Goal: Task Accomplishment & Management: Complete application form

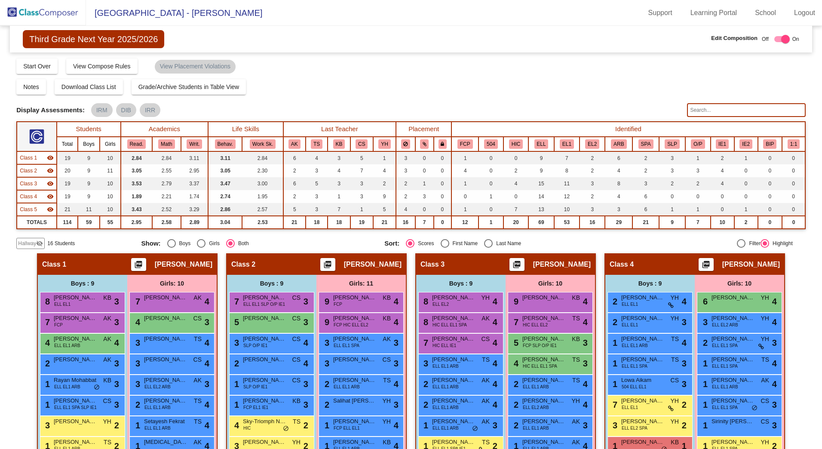
scroll to position [86, 0]
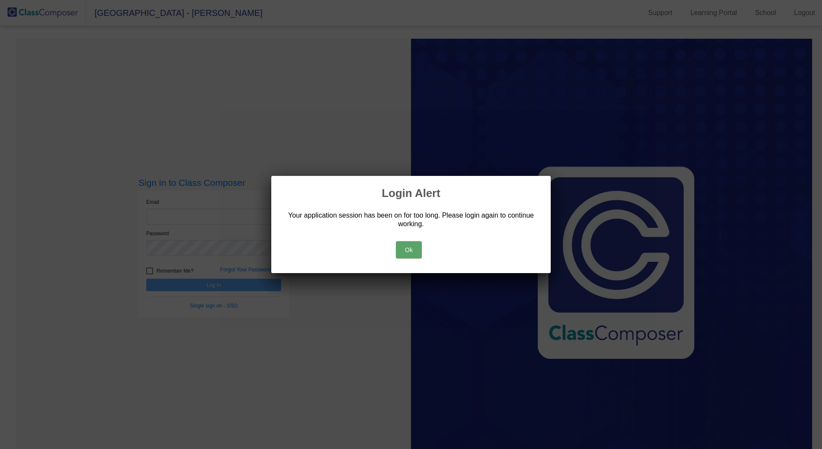
drag, startPoint x: 417, startPoint y: 248, endPoint x: 413, endPoint y: 247, distance: 4.7
click at [417, 248] on button "Ok" at bounding box center [409, 249] width 26 height 17
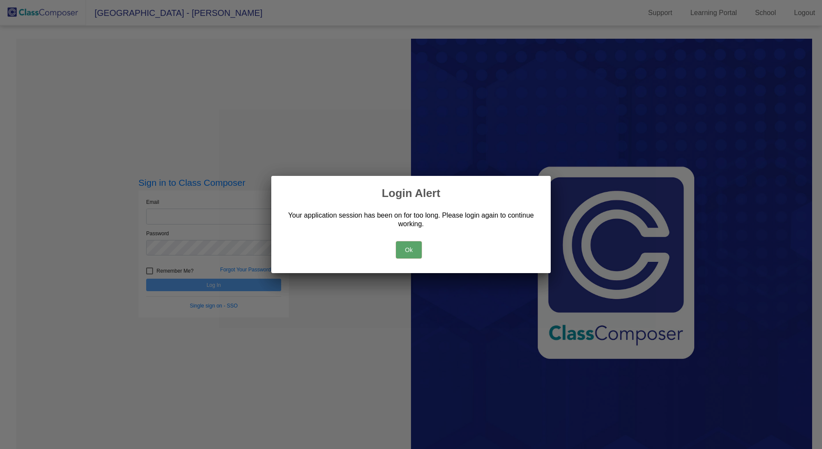
drag, startPoint x: 401, startPoint y: 252, endPoint x: 297, endPoint y: 223, distance: 107.9
click at [402, 252] on button "Ok" at bounding box center [409, 249] width 26 height 17
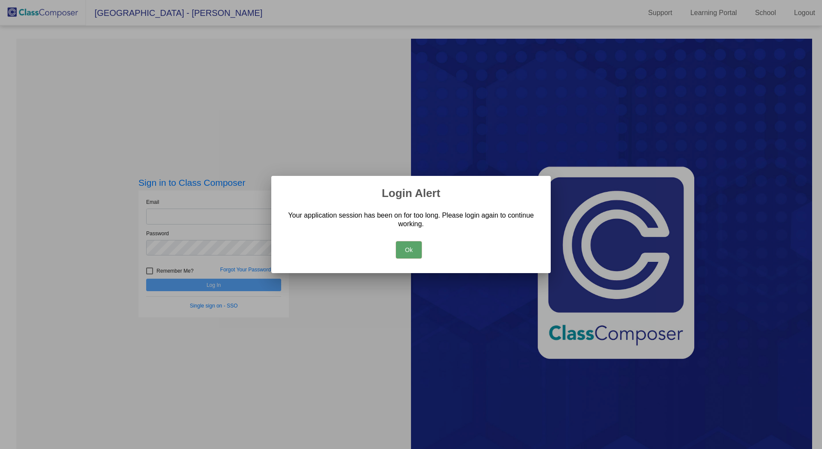
click at [406, 248] on button "Ok" at bounding box center [409, 249] width 26 height 17
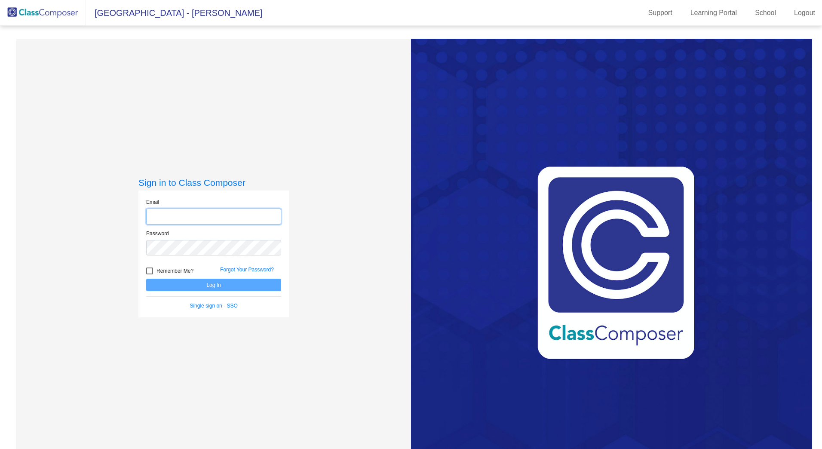
click at [216, 218] on input "email" at bounding box center [213, 216] width 135 height 16
type input "[EMAIL_ADDRESS][DOMAIN_NAME]"
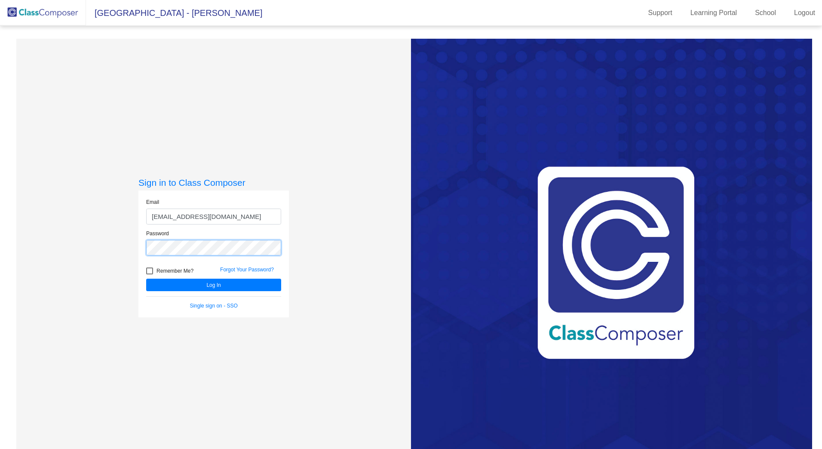
click at [146, 278] on button "Log In" at bounding box center [213, 284] width 135 height 12
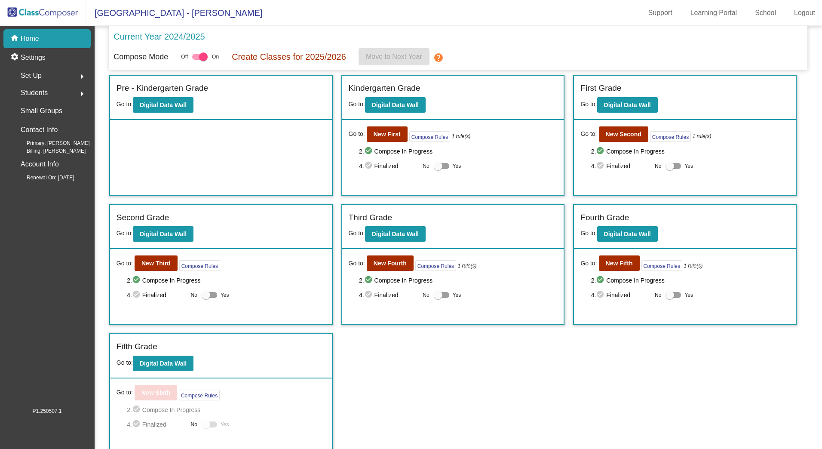
click at [394, 143] on div "Go to: New First Compose Rules 1 rule(s) 2. check_circle Compose In Progress 4.…" at bounding box center [453, 157] width 222 height 75
click at [392, 137] on b "New First" at bounding box center [386, 134] width 27 height 7
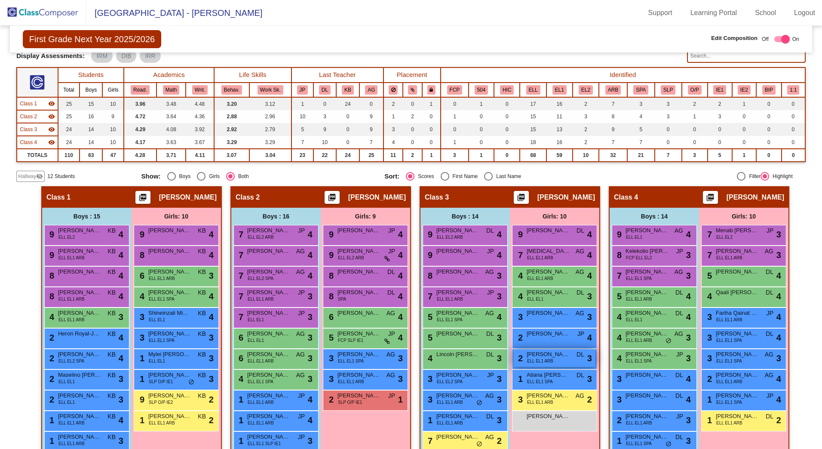
scroll to position [43, 0]
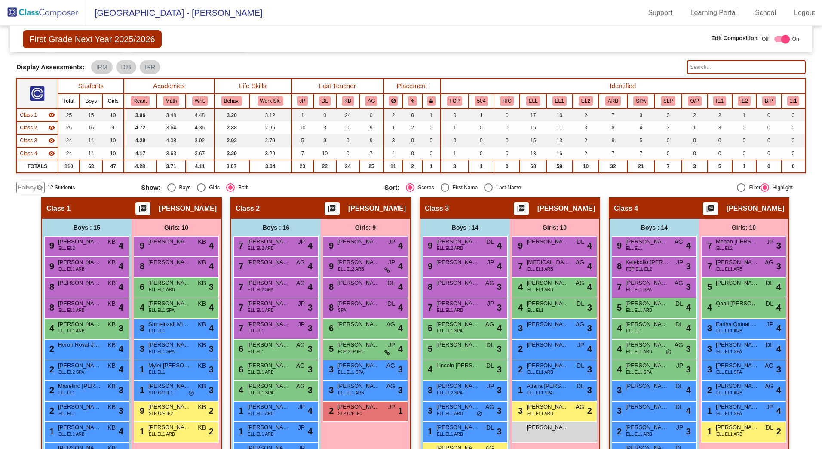
click at [35, 186] on span "Hallway" at bounding box center [27, 188] width 18 height 8
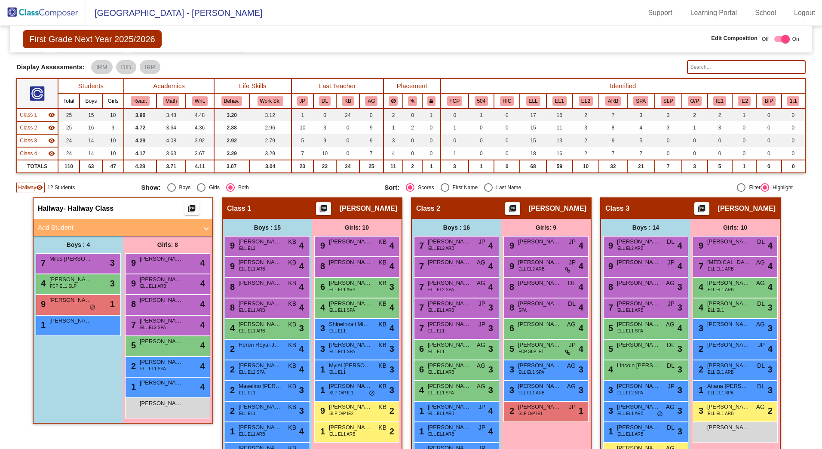
drag, startPoint x: 52, startPoint y: 229, endPoint x: 49, endPoint y: 224, distance: 6.3
click at [52, 229] on mat-panel-title "Add Student" at bounding box center [118, 228] width 160 height 10
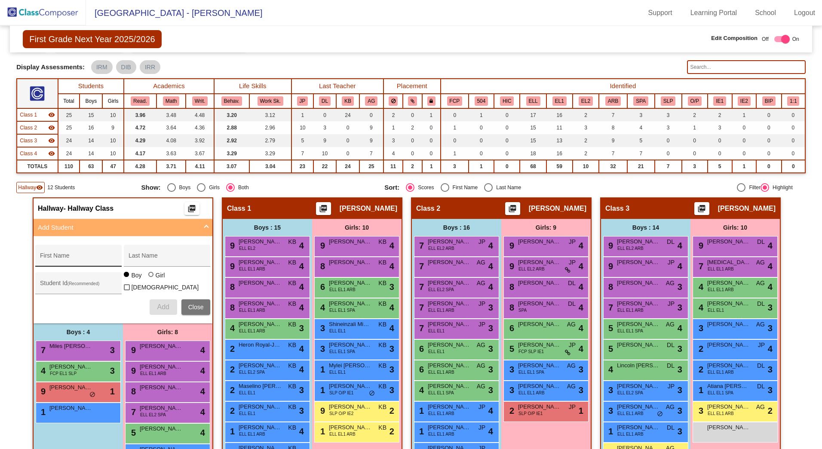
click at [66, 248] on div "First Name" at bounding box center [78, 256] width 86 height 22
type input "Chevelle"
type input "[PERSON_NAME]"
click at [148, 277] on div at bounding box center [150, 274] width 5 height 5
click at [151, 278] on input "Girl" at bounding box center [151, 278] width 0 height 0
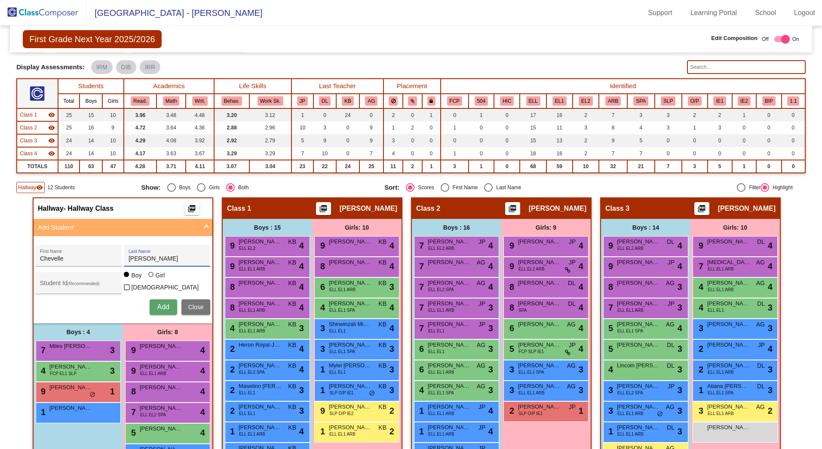
radio input "true"
click at [76, 293] on div "Chevelle First Name [PERSON_NAME] Last Name Student Id (Recommended) Boy Girl […" at bounding box center [123, 279] width 184 height 79
drag, startPoint x: 76, startPoint y: 293, endPoint x: 64, endPoint y: 285, distance: 14.1
click at [64, 285] on input "Student Id (Recommended)" at bounding box center [78, 286] width 77 height 7
type input "418972"
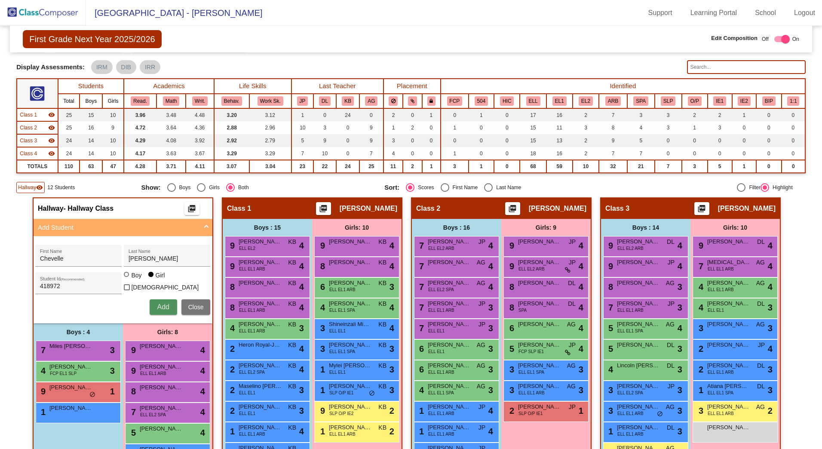
click at [154, 308] on button "Add" at bounding box center [164, 306] width 28 height 15
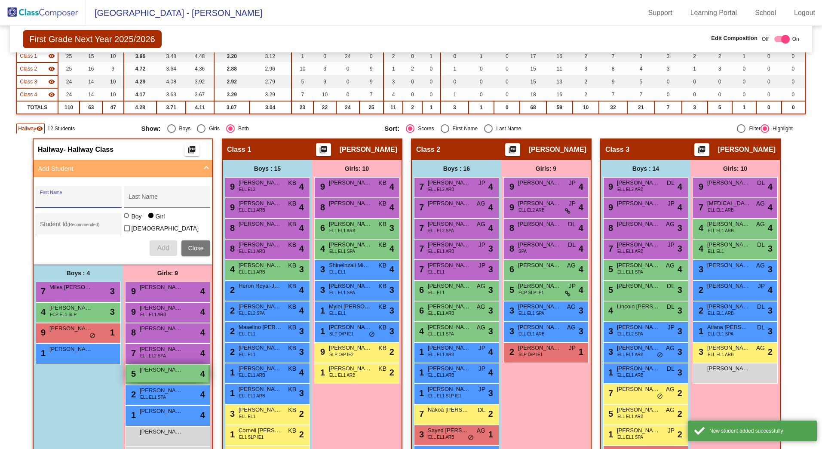
scroll to position [215, 0]
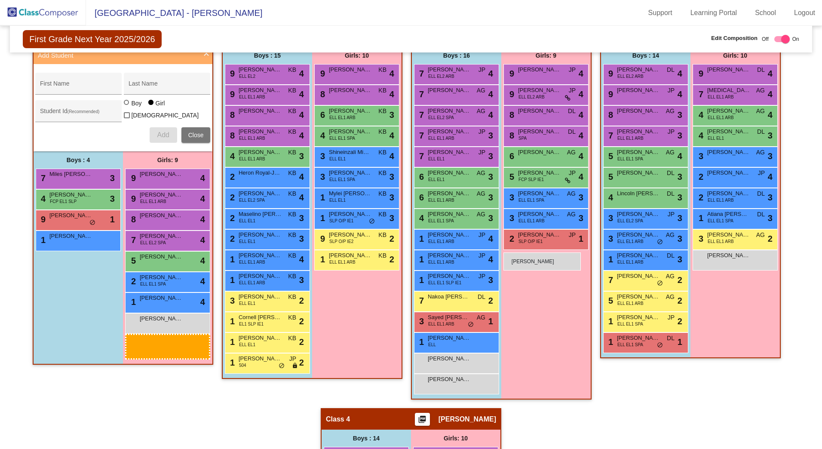
drag, startPoint x: 149, startPoint y: 341, endPoint x: 503, endPoint y: 252, distance: 365.0
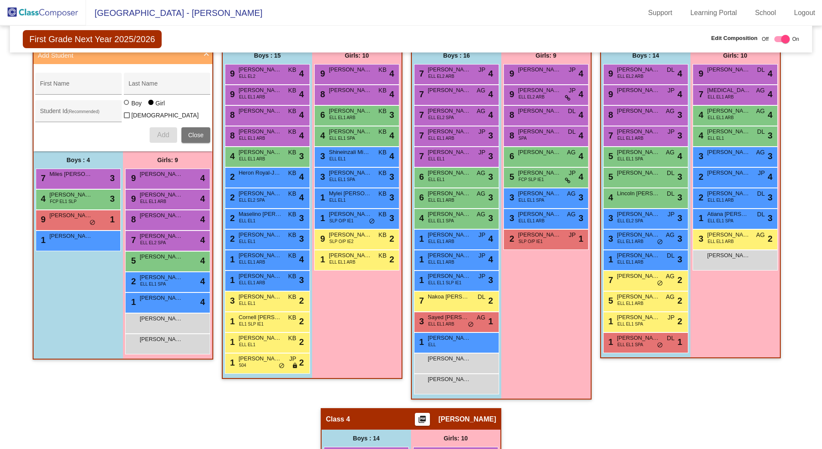
scroll to position [258, 0]
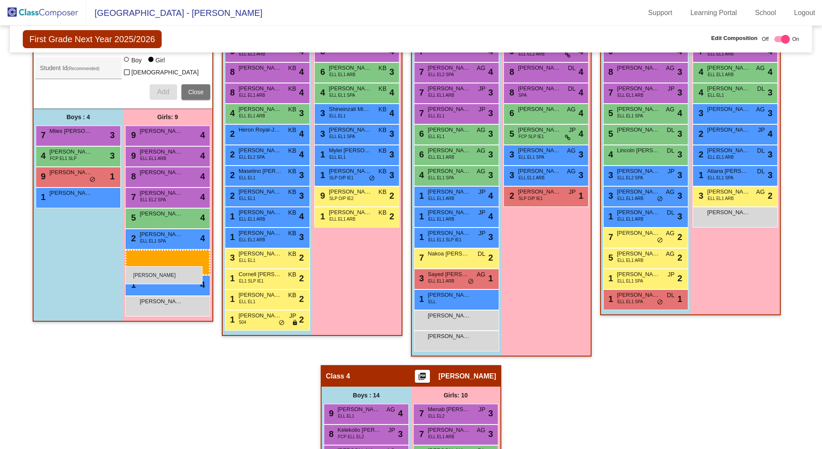
drag, startPoint x: 156, startPoint y: 276, endPoint x: 125, endPoint y: 266, distance: 32.2
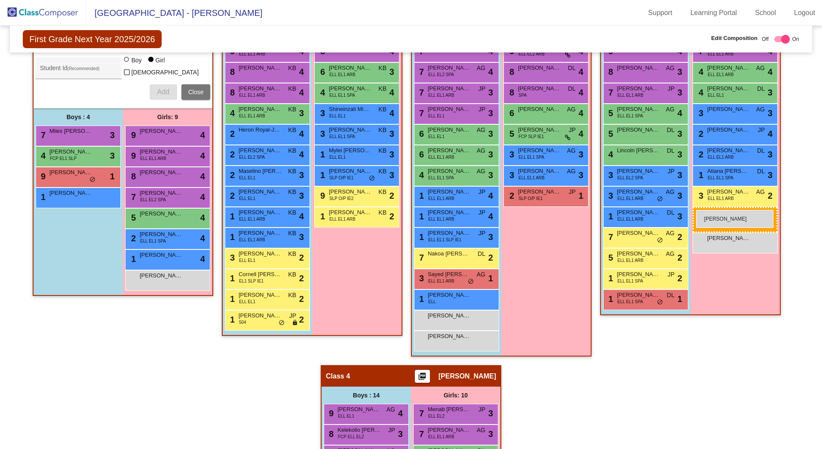
drag, startPoint x: 146, startPoint y: 298, endPoint x: 696, endPoint y: 210, distance: 557.1
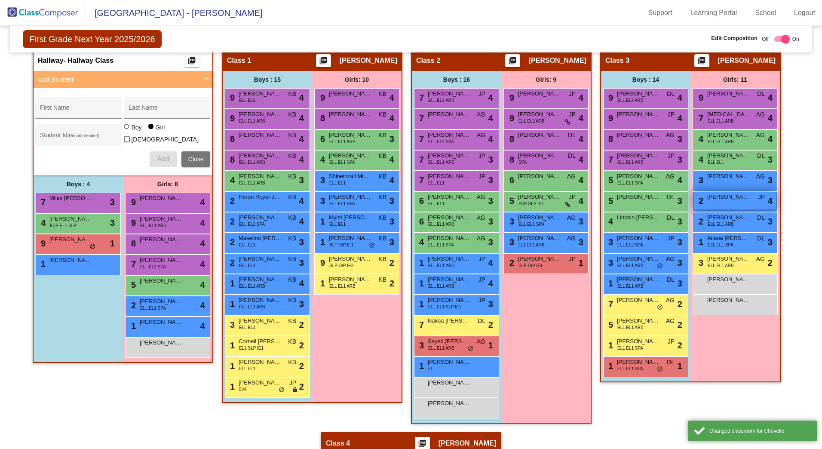
scroll to position [86, 0]
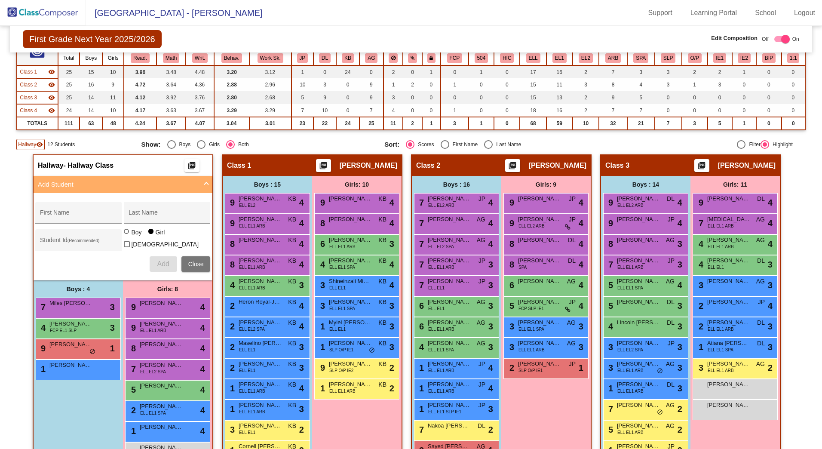
click at [35, 145] on span "Hallway" at bounding box center [27, 145] width 18 height 8
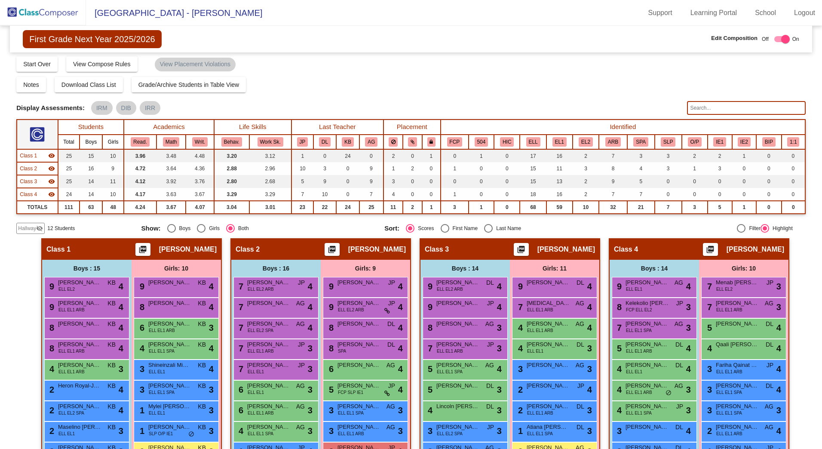
scroll to position [0, 0]
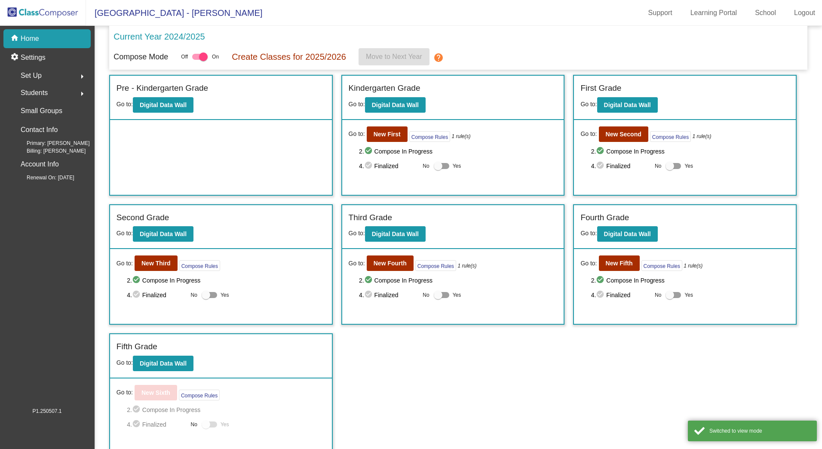
click at [404, 273] on div "Go to: New Fourth Compose Rules 1 rule(s) 2. check_circle Compose In Progress 4…" at bounding box center [453, 286] width 222 height 75
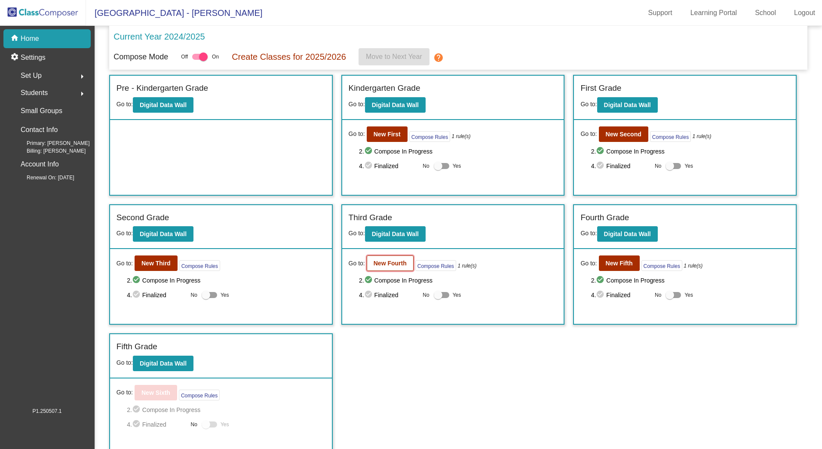
click at [396, 269] on button "New Fourth" at bounding box center [390, 262] width 47 height 15
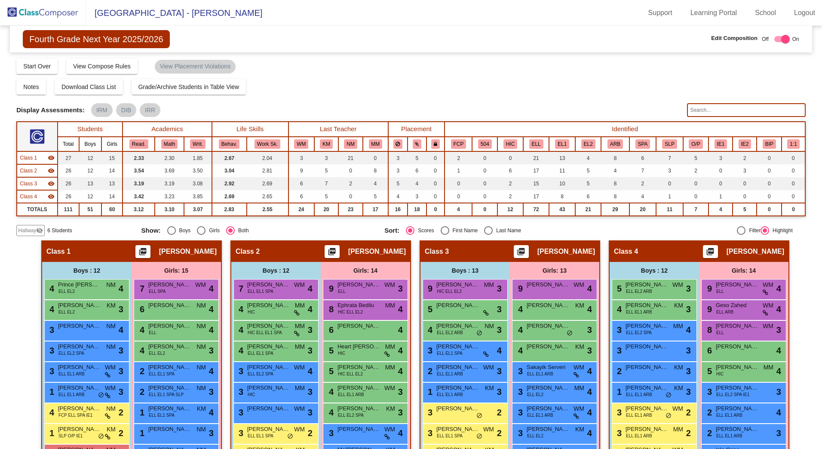
click at [35, 228] on span "Hallway" at bounding box center [27, 230] width 18 height 8
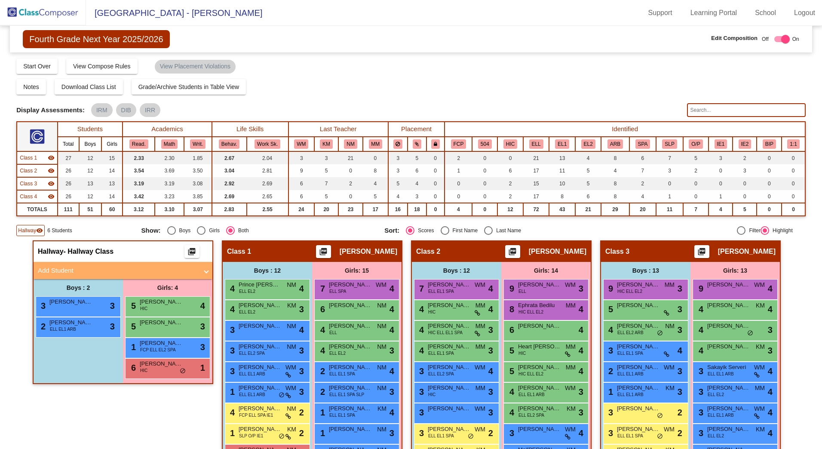
click at [60, 266] on mat-panel-title "Add Student" at bounding box center [118, 271] width 160 height 10
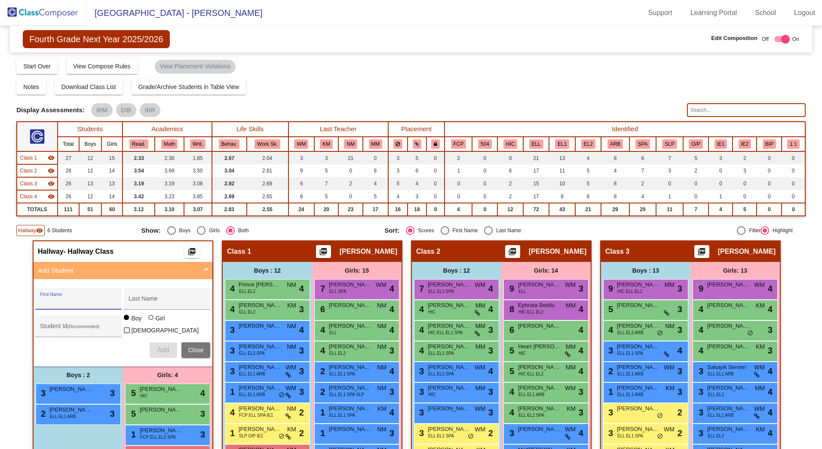
click at [51, 300] on input "First Name" at bounding box center [78, 301] width 77 height 7
type input "Aviom"
type input "Trichanh"
click at [73, 324] on div "Student Id (Recommended)" at bounding box center [78, 328] width 77 height 18
type input "425504"
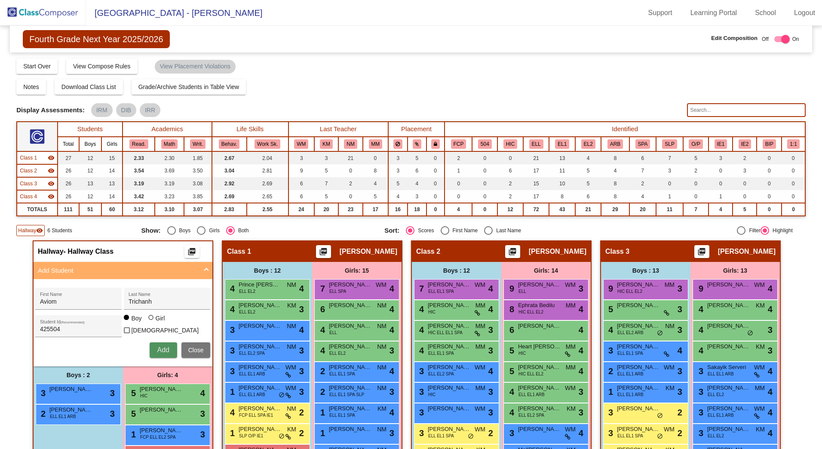
click at [160, 346] on span "Add" at bounding box center [163, 349] width 12 height 7
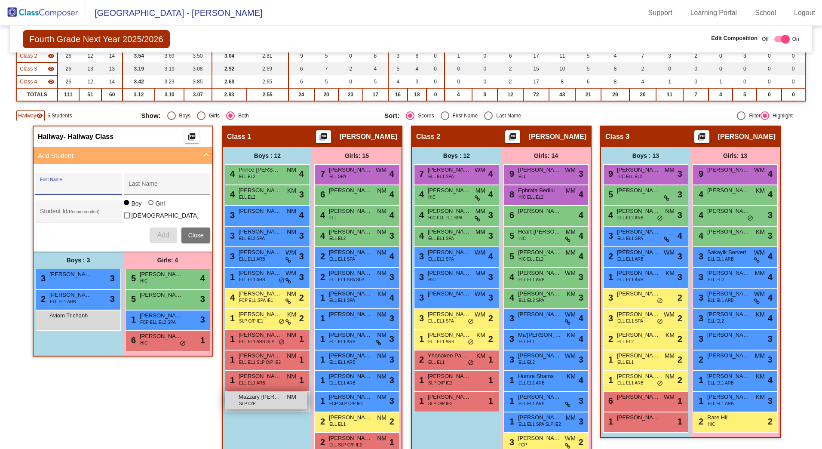
scroll to position [129, 0]
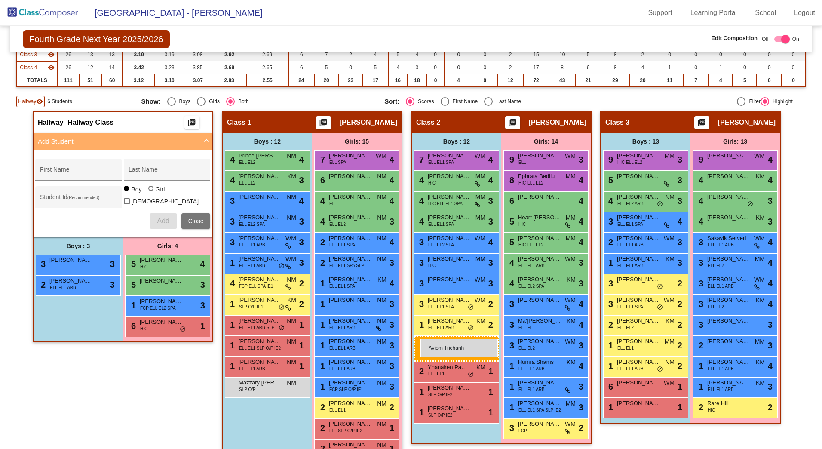
drag, startPoint x: 59, startPoint y: 306, endPoint x: 420, endPoint y: 339, distance: 362.4
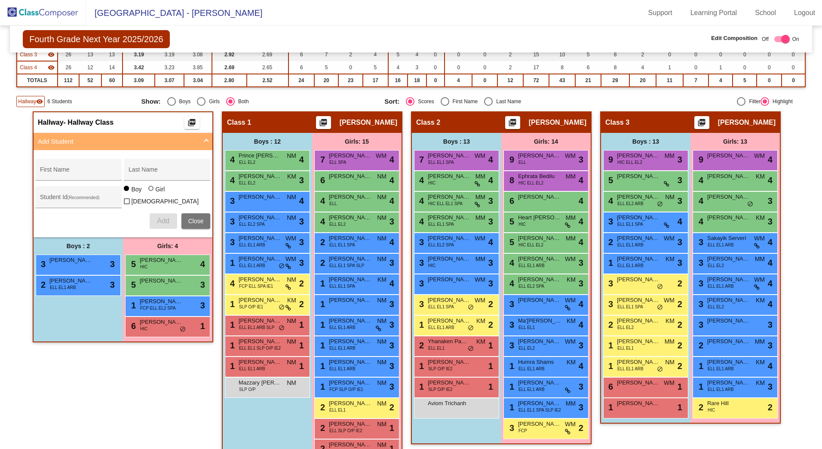
click at [31, 97] on div "Hallway visibility" at bounding box center [30, 101] width 28 height 11
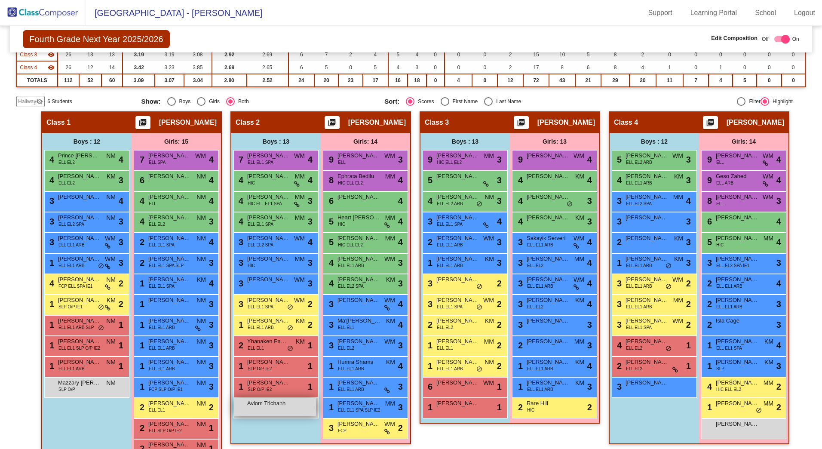
click at [253, 403] on span "Aviom Trichanh" at bounding box center [268, 403] width 43 height 9
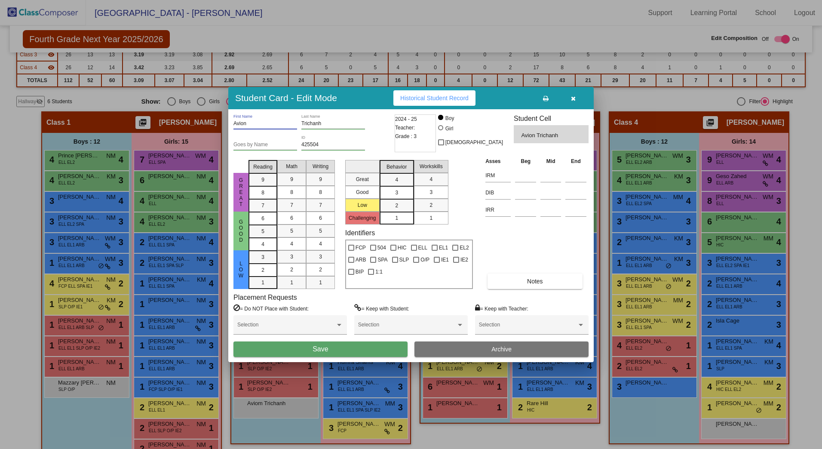
type input "Avion"
click at [350, 341] on div "= Do NOT Place with Student: Selection = Keep with Student: Selection = Keep wi…" at bounding box center [410, 322] width 355 height 37
click at [349, 343] on button "Save" at bounding box center [320, 348] width 174 height 15
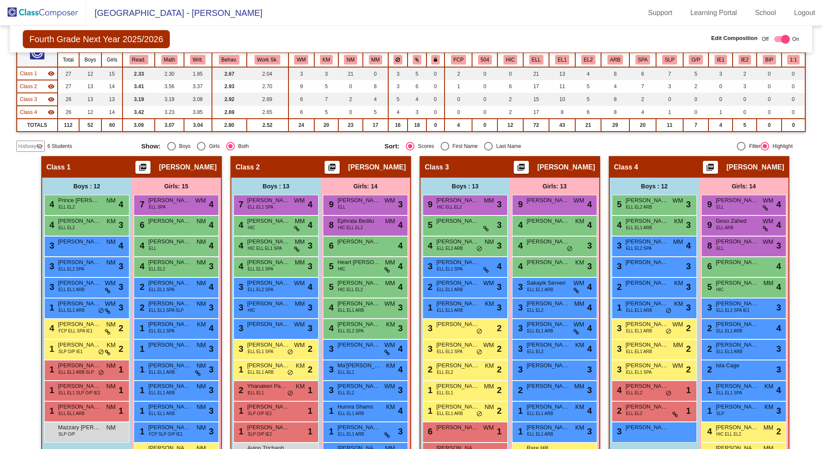
scroll to position [0, 0]
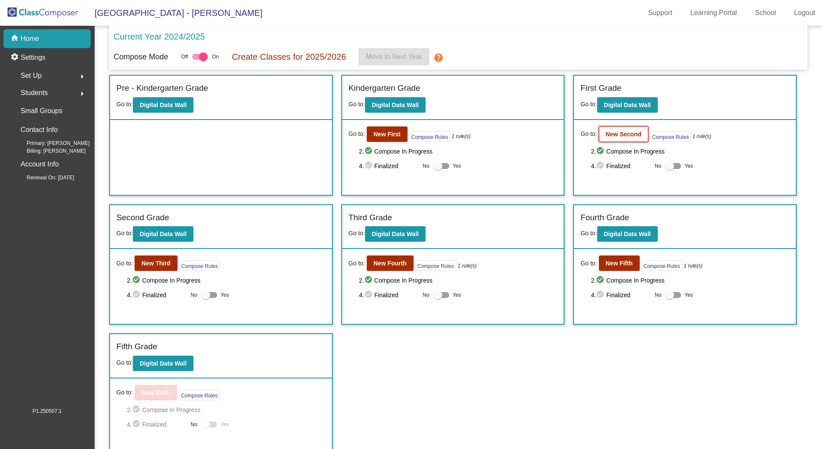
click at [601, 128] on button "New Second" at bounding box center [623, 133] width 49 height 15
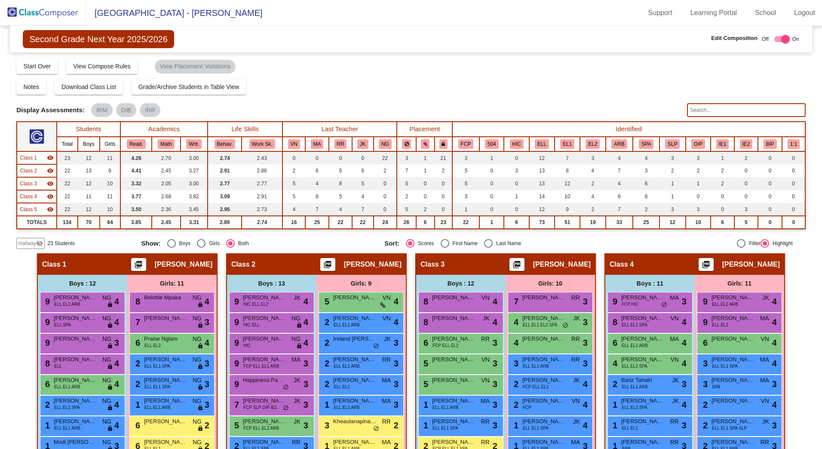
click at [34, 245] on span "Hallway" at bounding box center [27, 243] width 18 height 8
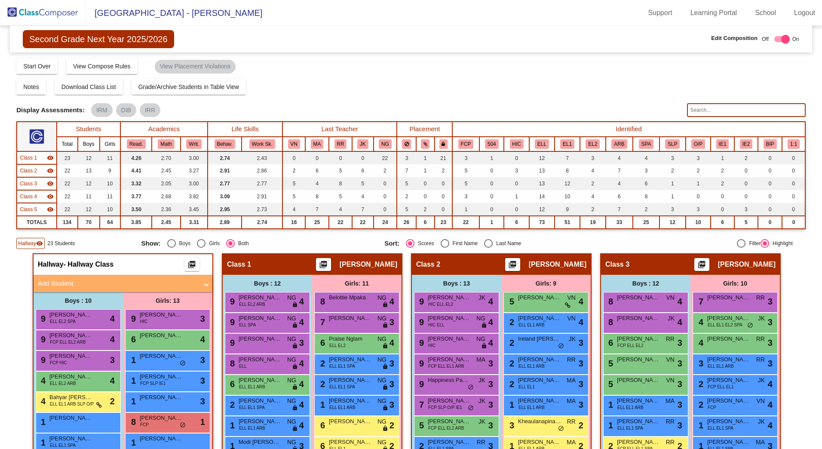
click at [51, 284] on mat-panel-title "Add Student" at bounding box center [118, 283] width 160 height 10
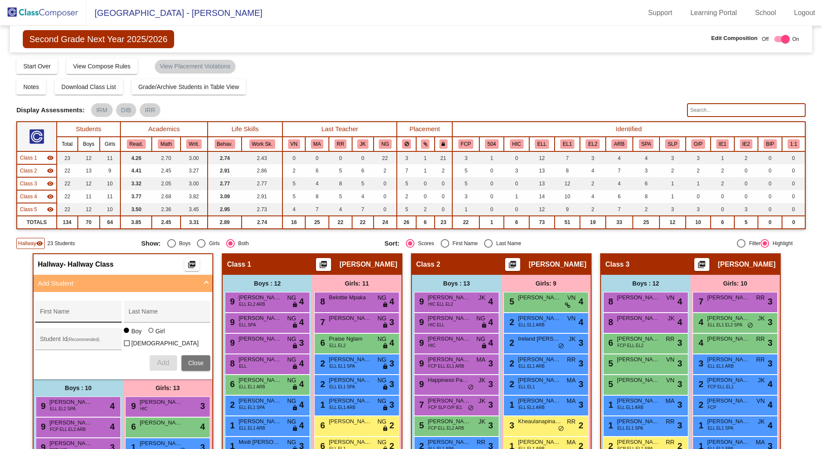
click at [70, 303] on div "First Name" at bounding box center [78, 311] width 86 height 22
type input "Arielle"
type input "Harm"
click at [52, 332] on div "Student Id (Recommended)" at bounding box center [78, 341] width 77 height 18
click at [101, 335] on div "Student Id (Recommended)" at bounding box center [78, 341] width 77 height 18
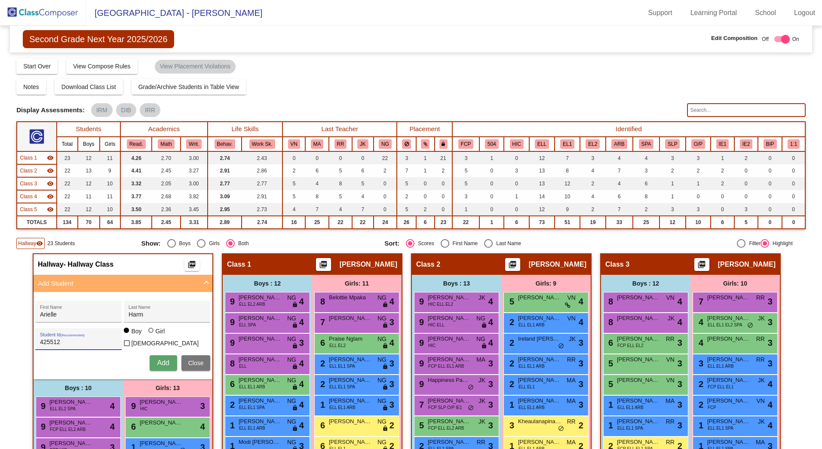
type input "425512"
click at [148, 333] on div at bounding box center [151, 330] width 7 height 7
click at [151, 334] on input "Girl" at bounding box center [151, 334] width 0 height 0
radio input "true"
click at [164, 359] on span "Add" at bounding box center [163, 362] width 12 height 7
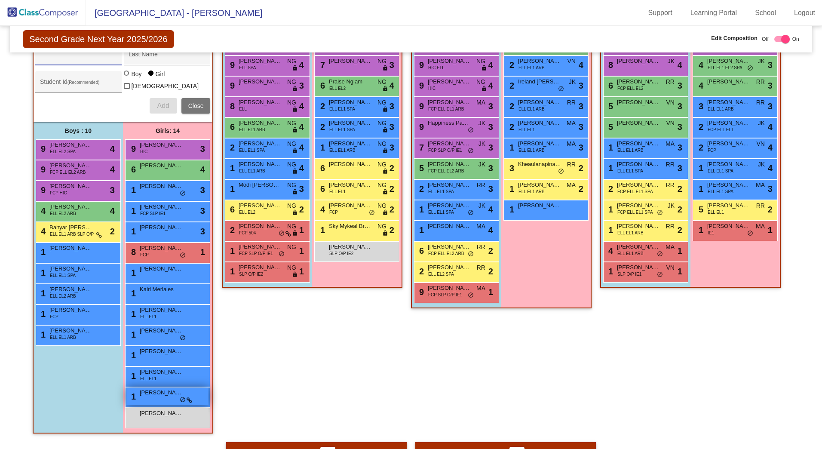
scroll to position [258, 0]
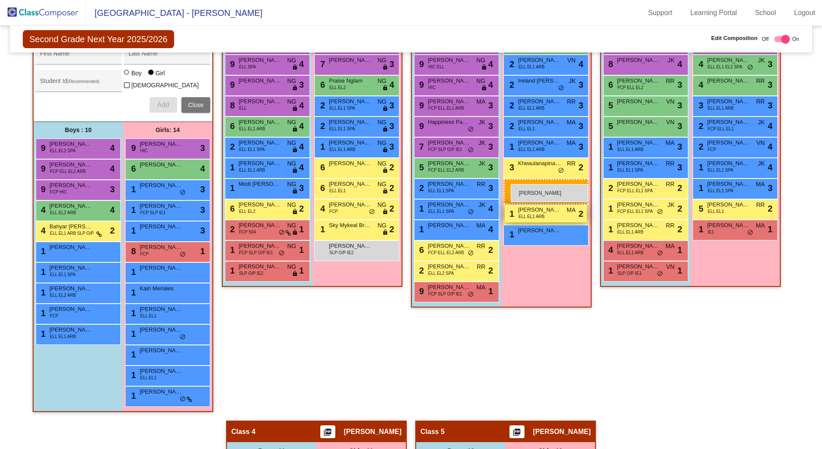
drag, startPoint x: 170, startPoint y: 418, endPoint x: 511, endPoint y: 184, distance: 413.5
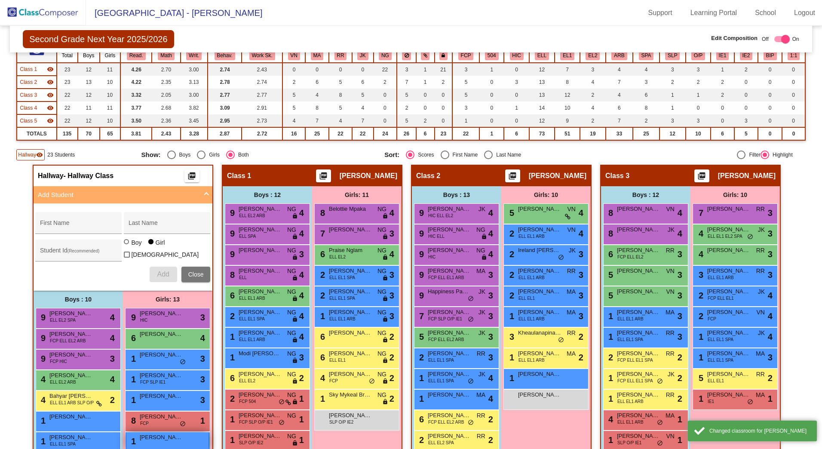
scroll to position [86, 0]
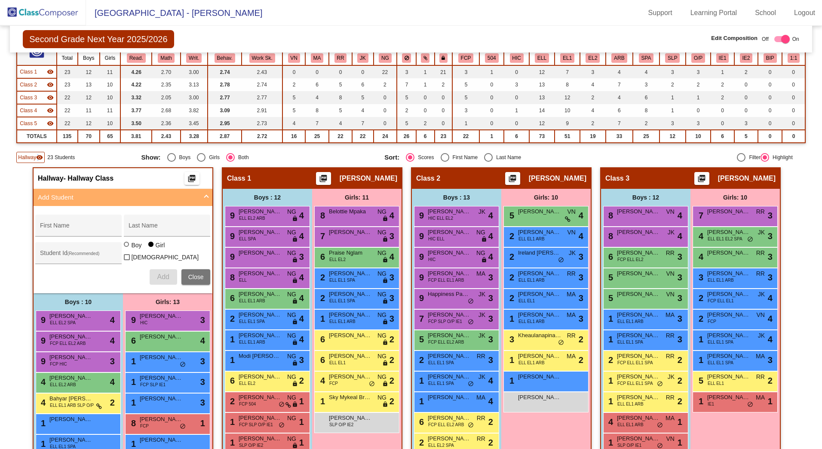
click at [38, 158] on mat-icon "visibility" at bounding box center [39, 157] width 7 height 7
